Goal: Use online tool/utility: Utilize a website feature to perform a specific function

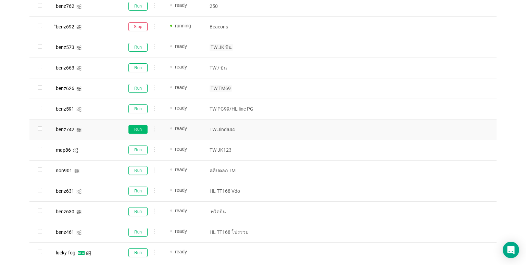
scroll to position [281, 0]
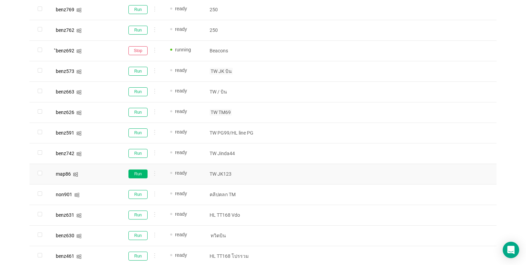
click at [143, 171] on button "Run" at bounding box center [137, 174] width 19 height 9
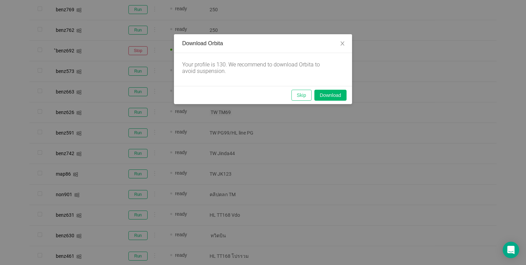
click at [298, 92] on button "Skip" at bounding box center [302, 95] width 20 height 11
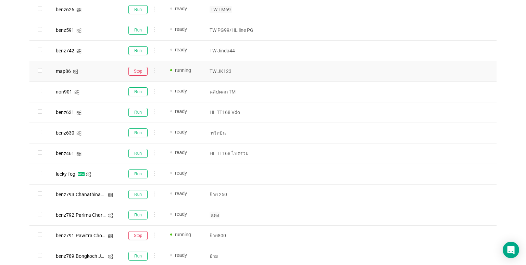
scroll to position [418, 0]
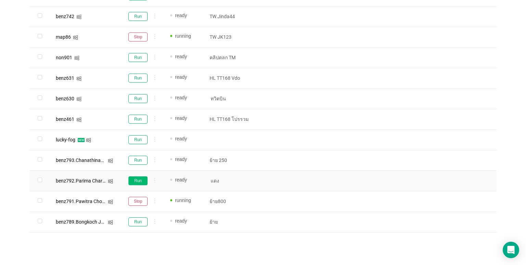
click at [134, 180] on button "Run" at bounding box center [137, 180] width 19 height 9
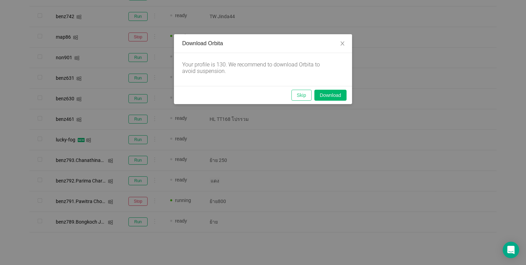
drag, startPoint x: 303, startPoint y: 95, endPoint x: 323, endPoint y: 204, distance: 110.9
click at [303, 95] on button "Skip" at bounding box center [302, 95] width 20 height 11
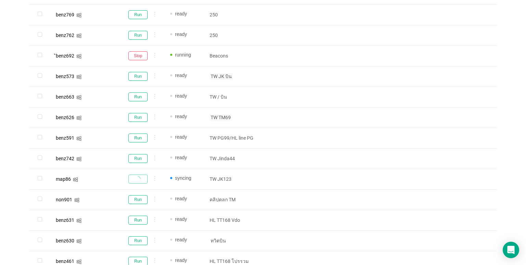
scroll to position [281, 0]
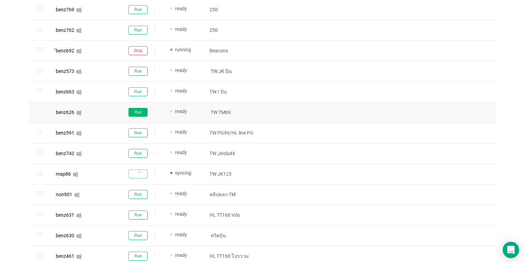
click at [137, 113] on button "Run" at bounding box center [137, 112] width 19 height 9
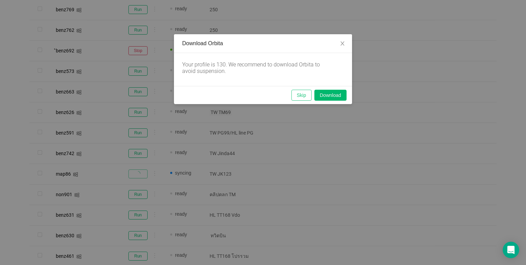
click at [300, 93] on button "Skip" at bounding box center [302, 95] width 20 height 11
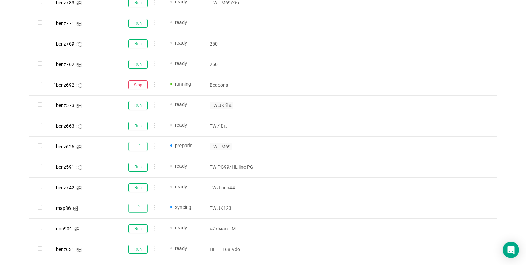
scroll to position [109, 0]
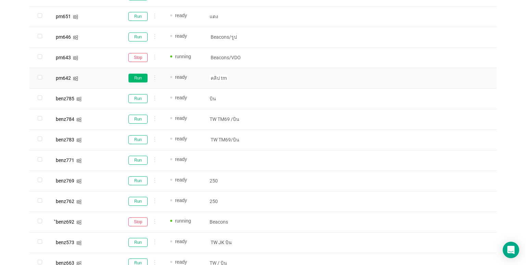
click at [141, 77] on button "Run" at bounding box center [137, 78] width 19 height 9
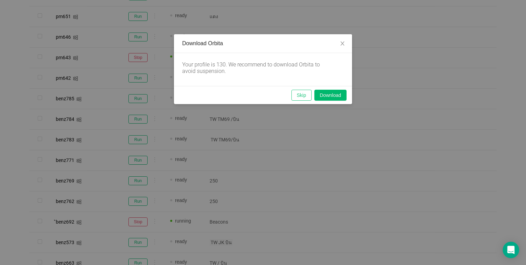
click at [304, 94] on button "Skip" at bounding box center [302, 95] width 20 height 11
